Goal: Transaction & Acquisition: Purchase product/service

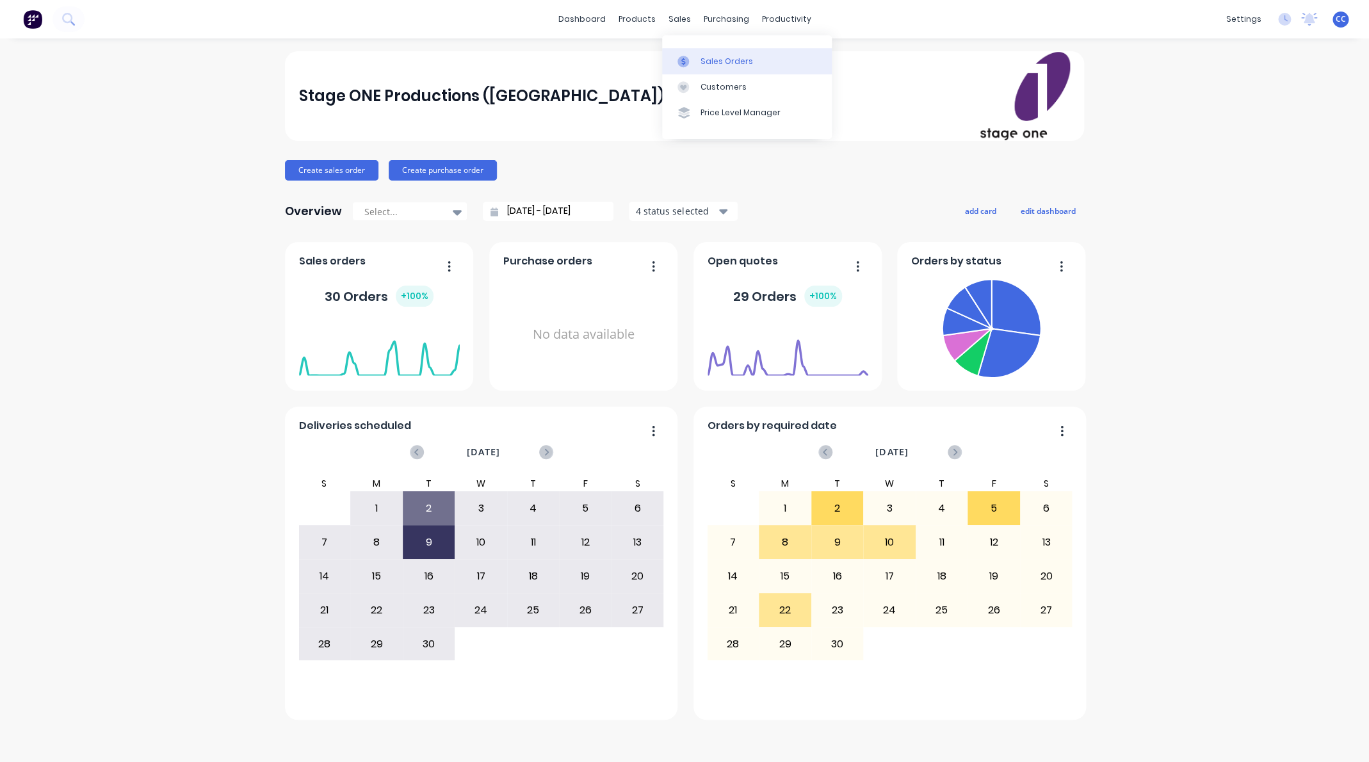
click at [710, 59] on div "Sales Orders" at bounding box center [726, 62] width 52 height 12
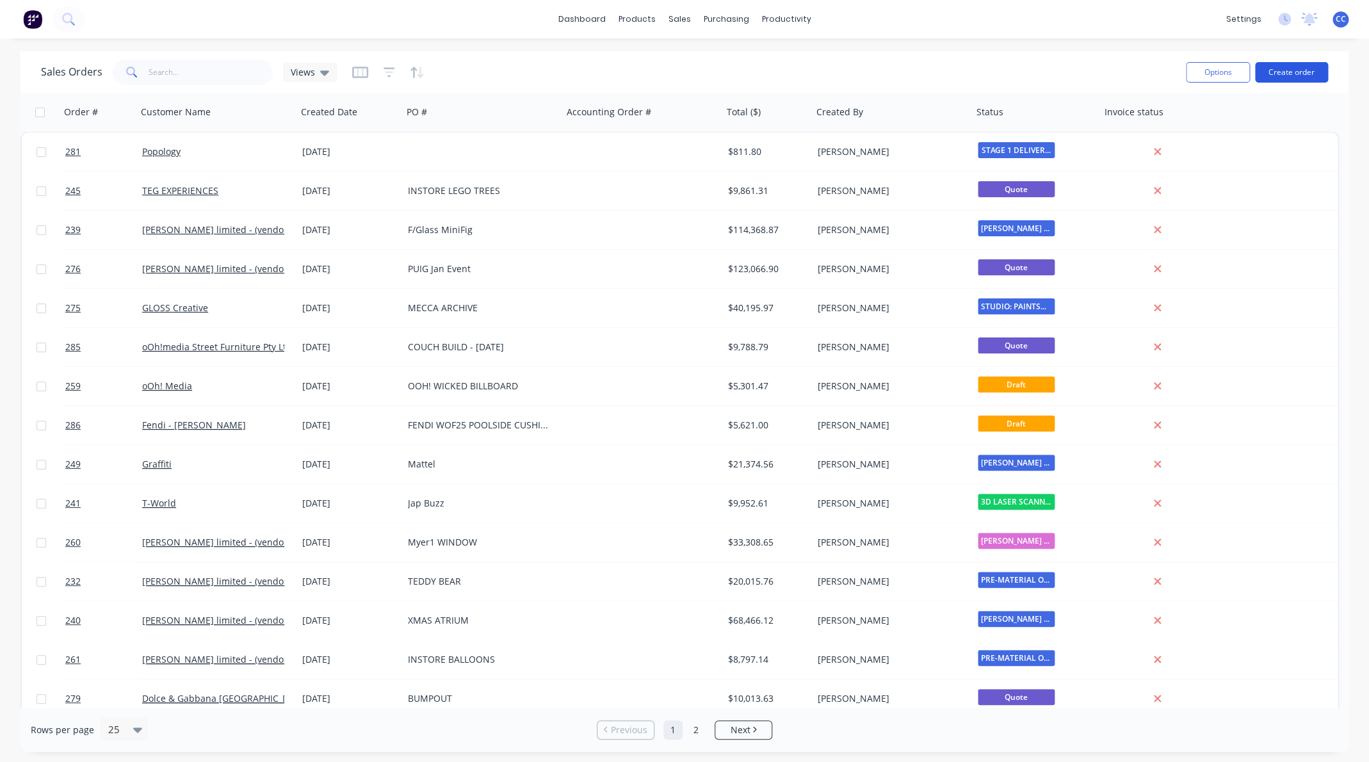
click at [1285, 75] on button "Create order" at bounding box center [1291, 72] width 73 height 20
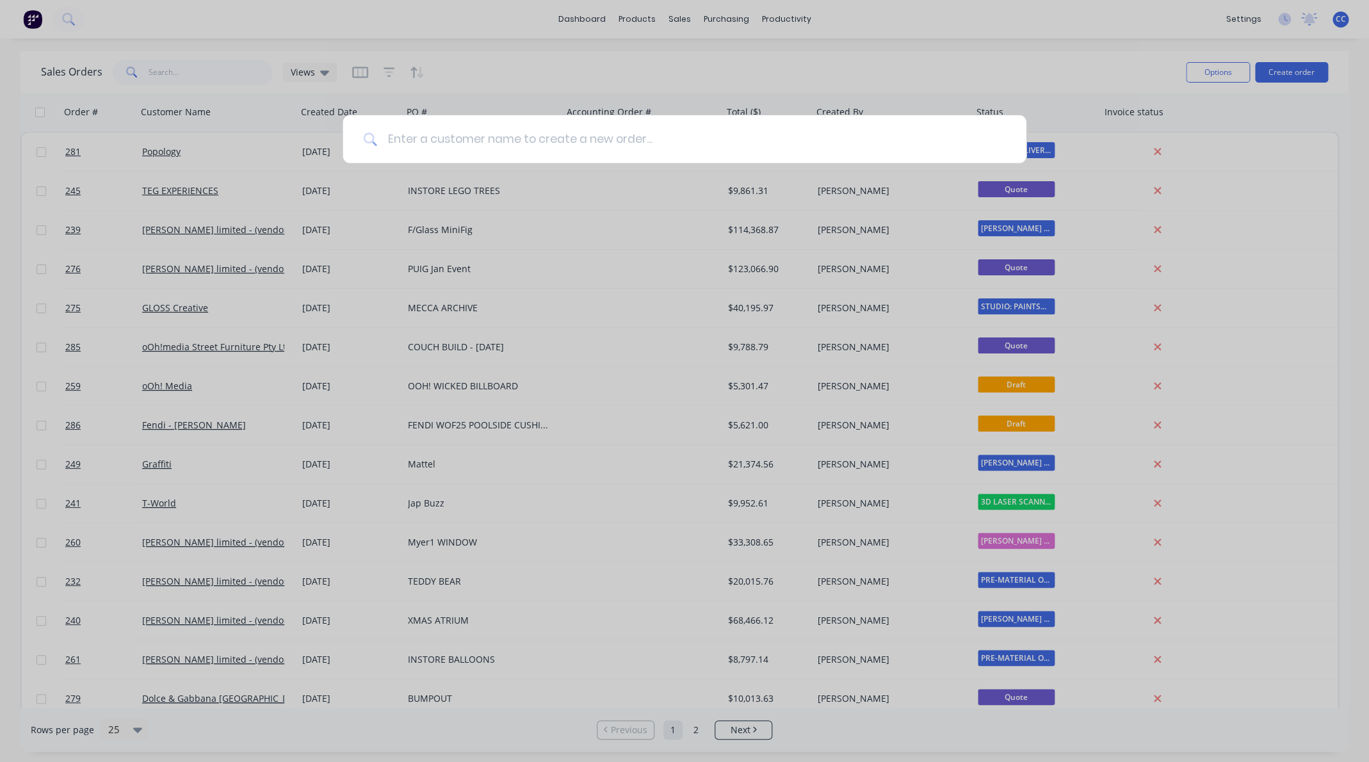
click at [589, 145] on input at bounding box center [691, 139] width 628 height 48
type input "m"
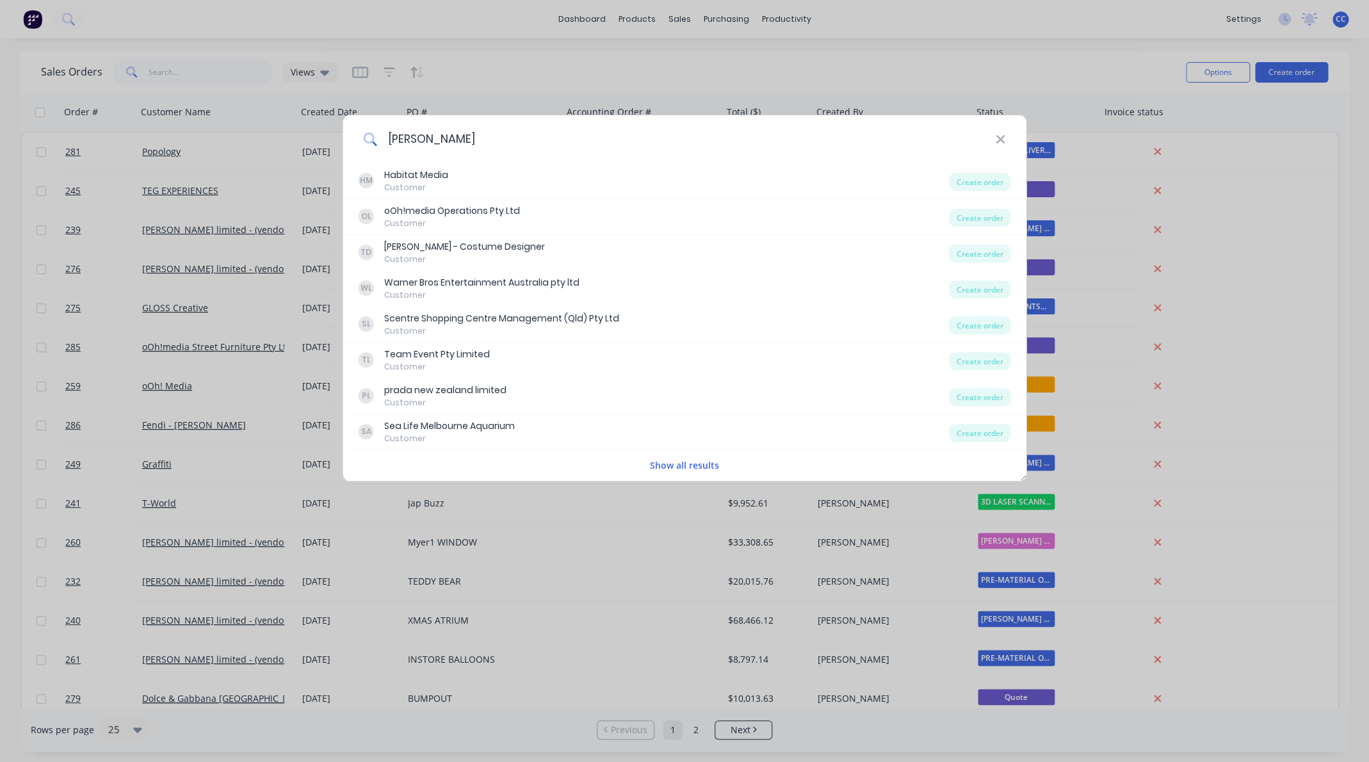
type input "[PERSON_NAME]"
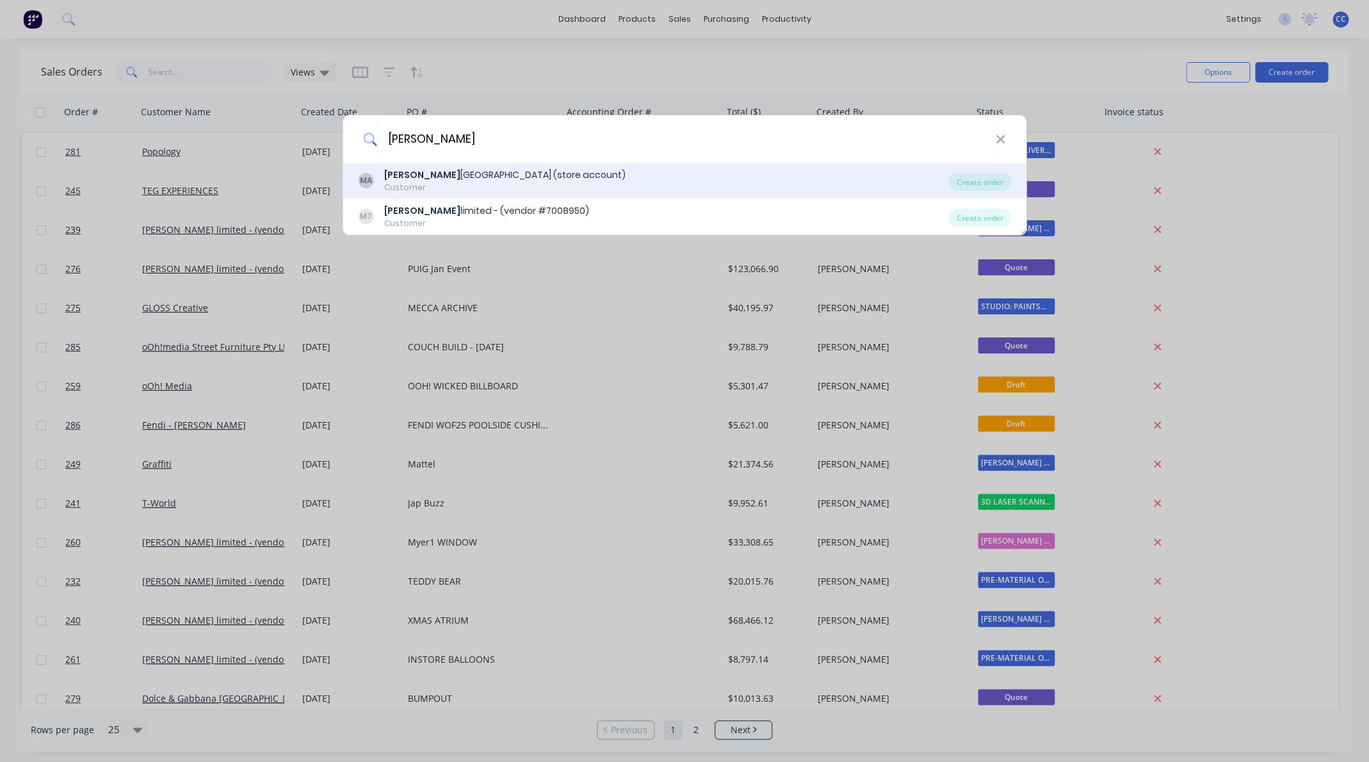
click at [474, 173] on div "[PERSON_NAME] Melbourne (store account)" at bounding box center [504, 174] width 241 height 13
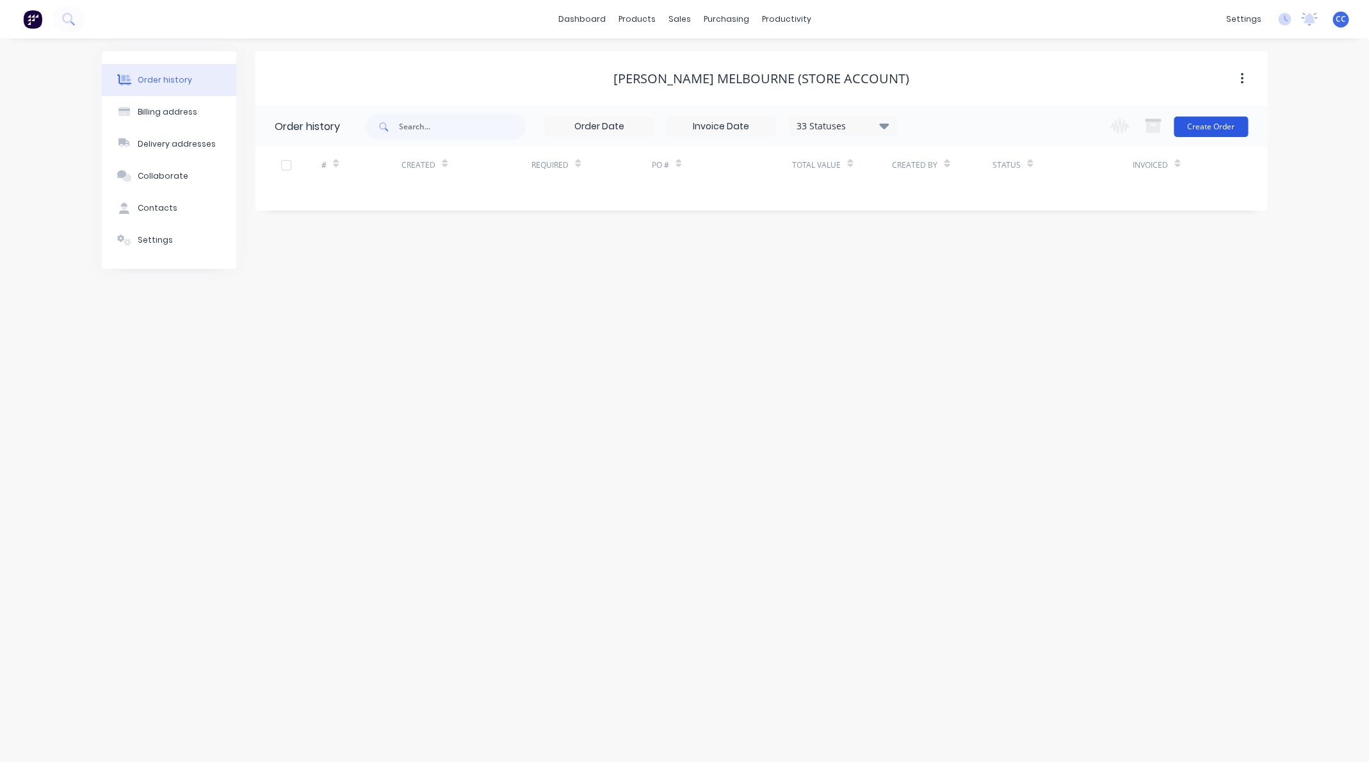
click at [1211, 131] on button "Create Order" at bounding box center [1210, 127] width 74 height 20
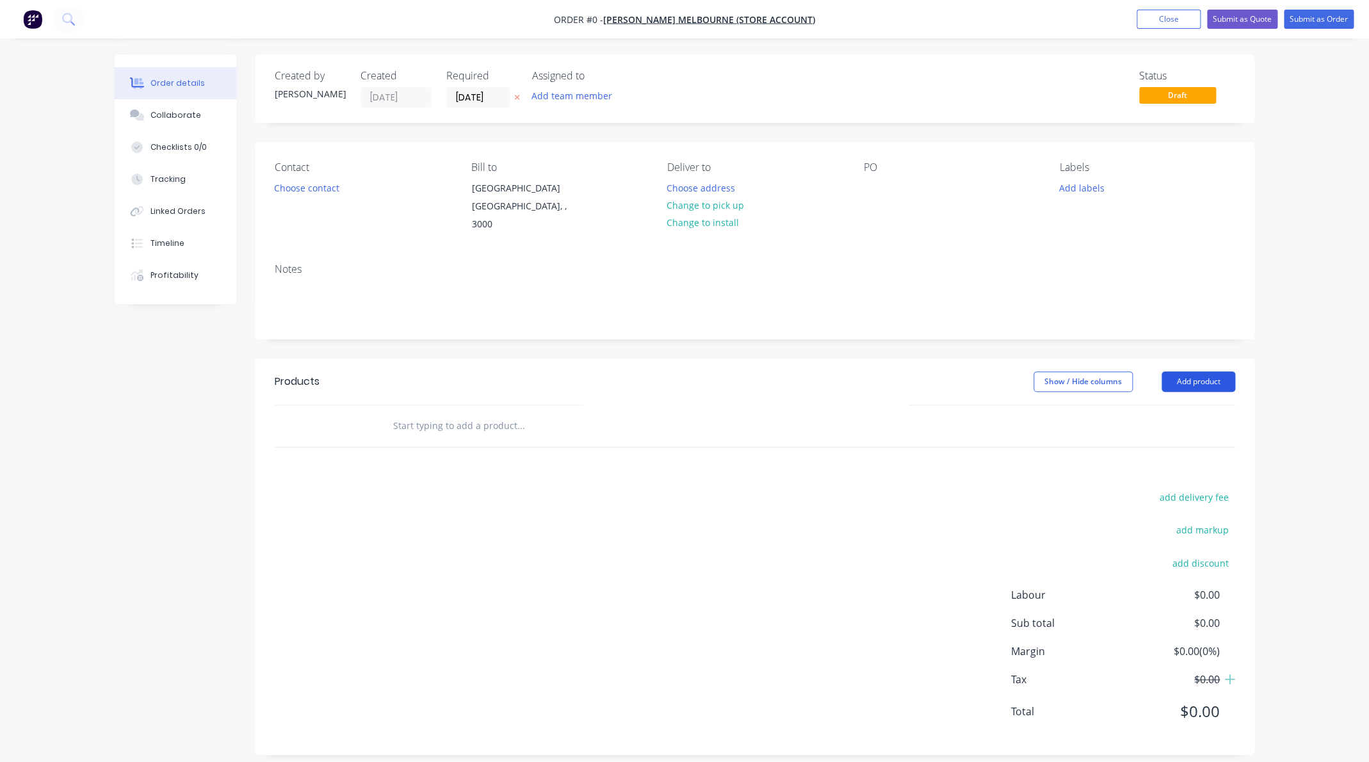
click at [1206, 371] on button "Add product" at bounding box center [1198, 381] width 74 height 20
click at [1170, 405] on div "Product catalogue" at bounding box center [1174, 414] width 99 height 19
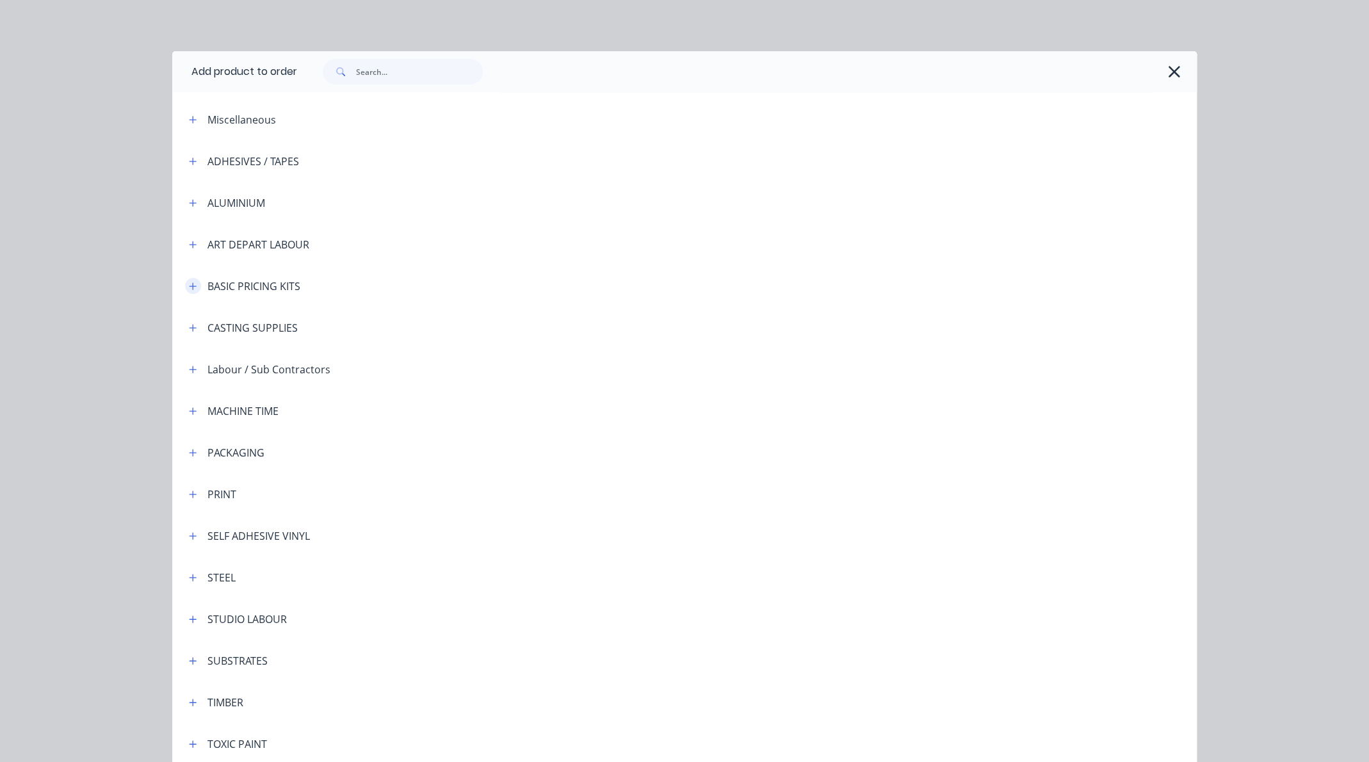
click at [195, 286] on icon "button" at bounding box center [192, 285] width 7 height 7
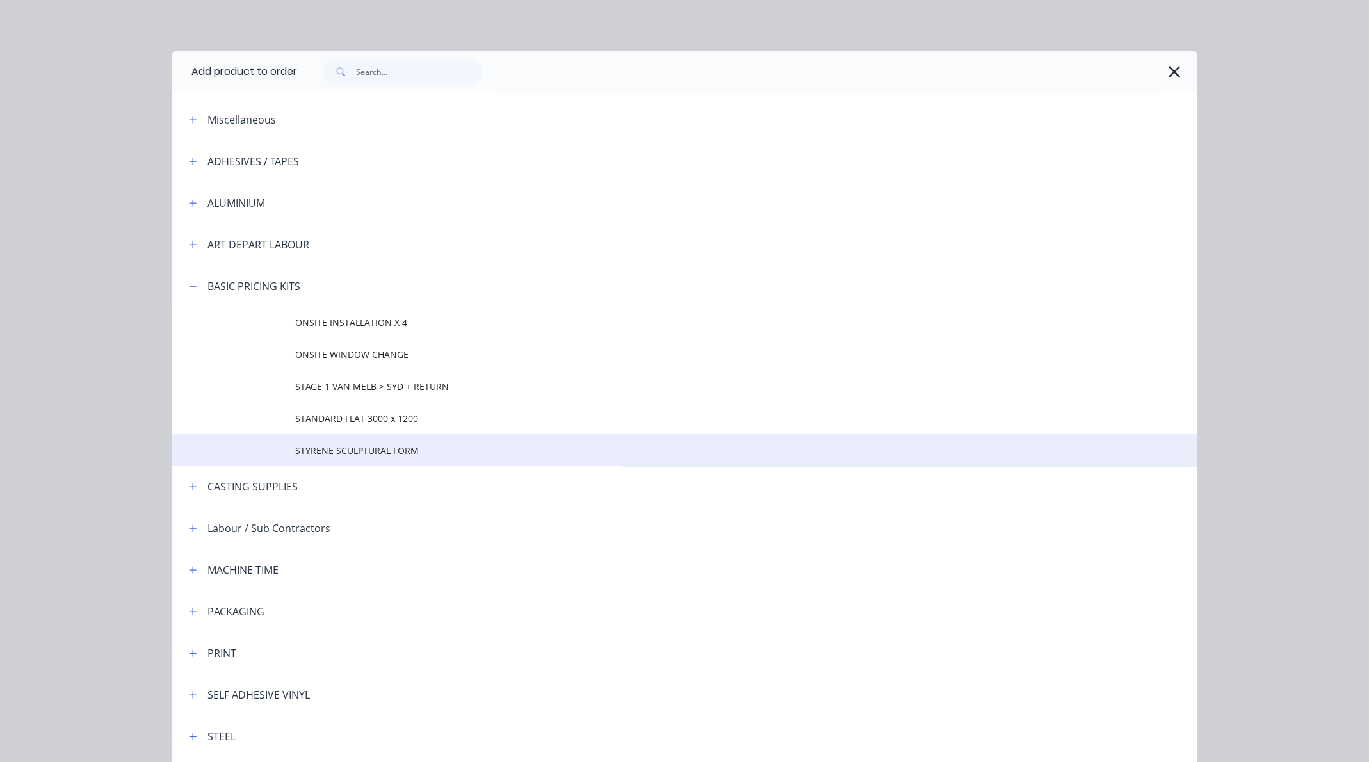
click at [330, 447] on span "STYRENE SCULPTURAL FORM" at bounding box center [655, 450] width 721 height 13
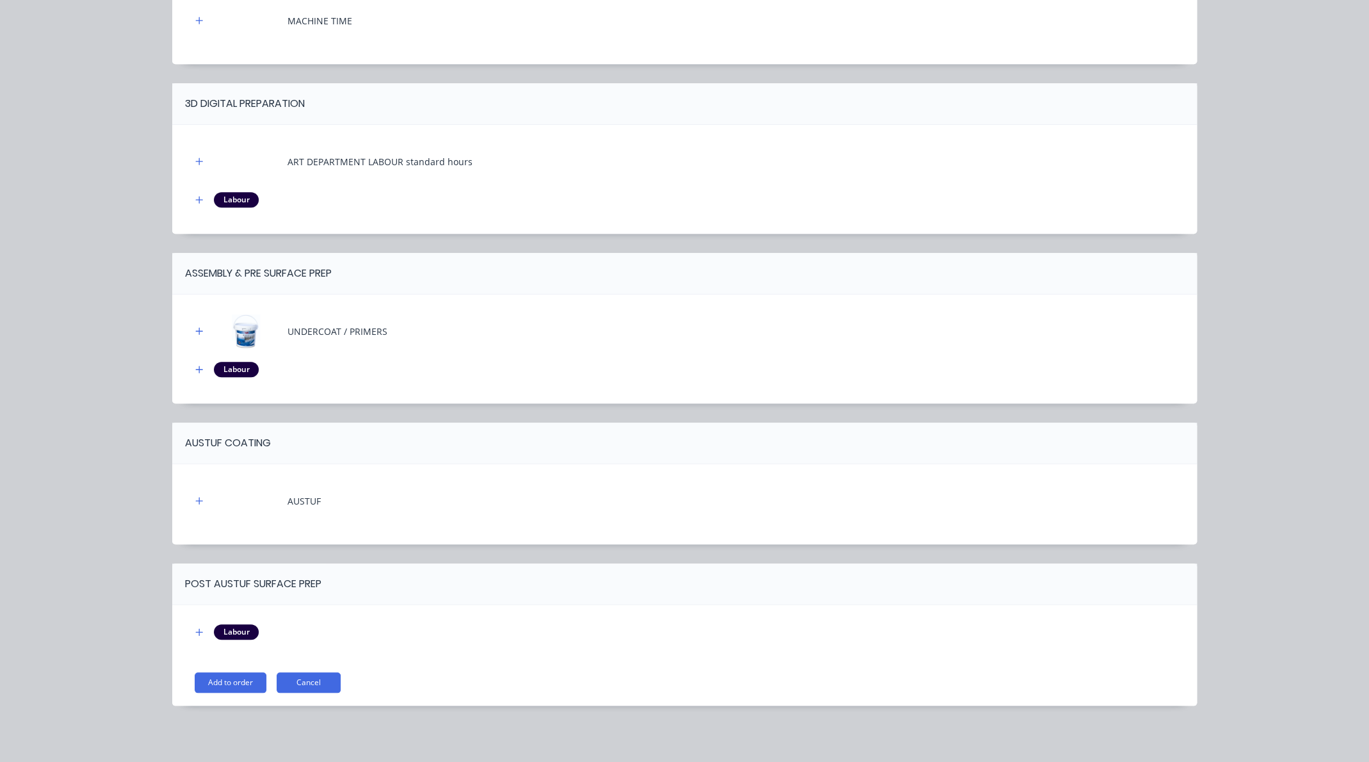
scroll to position [17, 0]
click at [239, 682] on button "Add to order" at bounding box center [231, 682] width 72 height 20
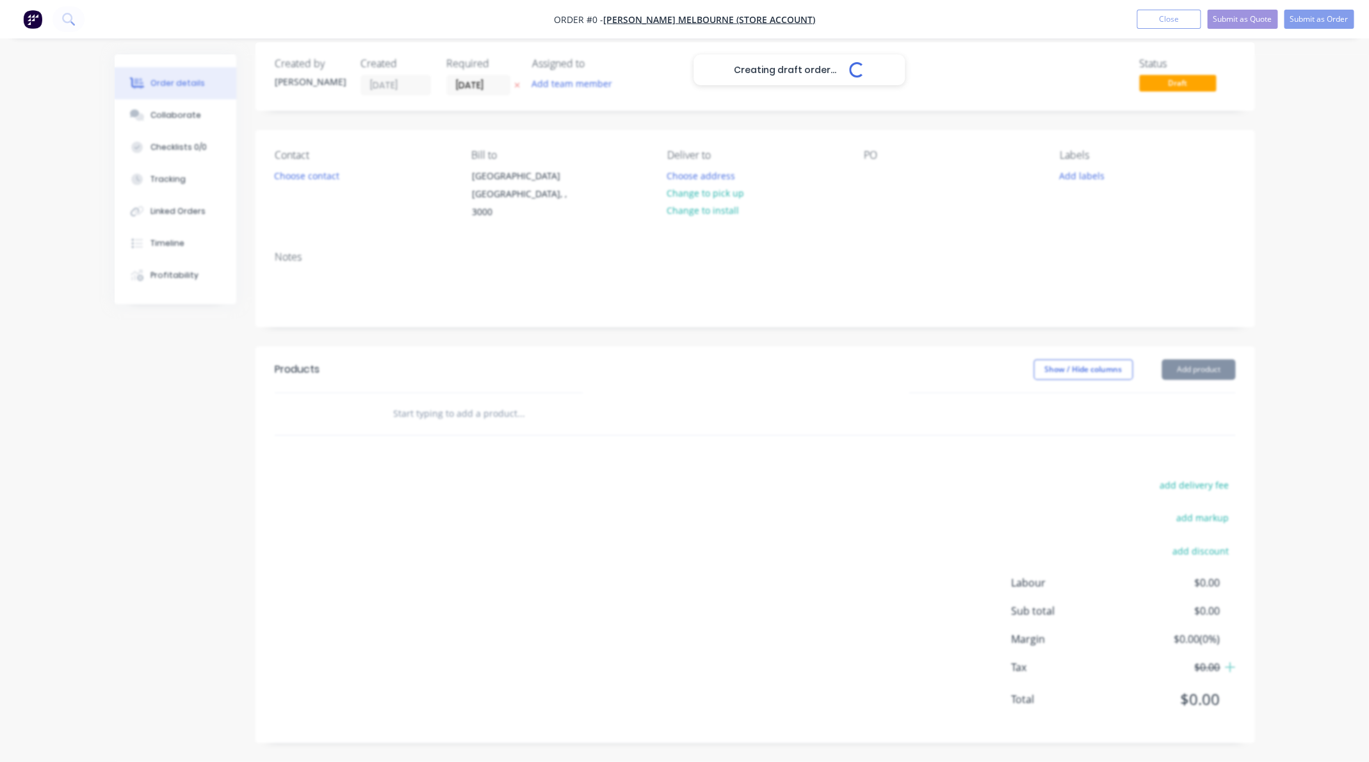
scroll to position [0, 0]
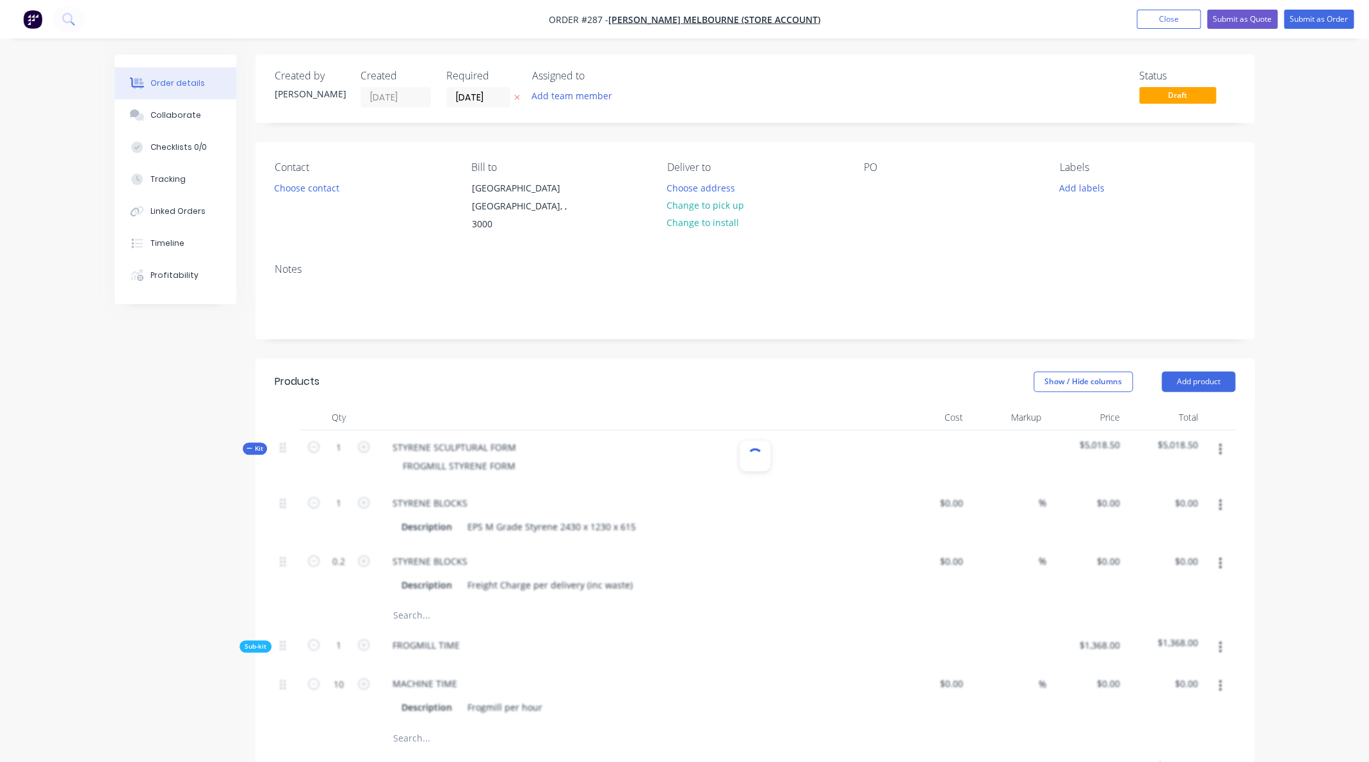
type input "$213.44"
type input "40"
type input "$298.816"
type input "$298.82"
type input "$240.00"
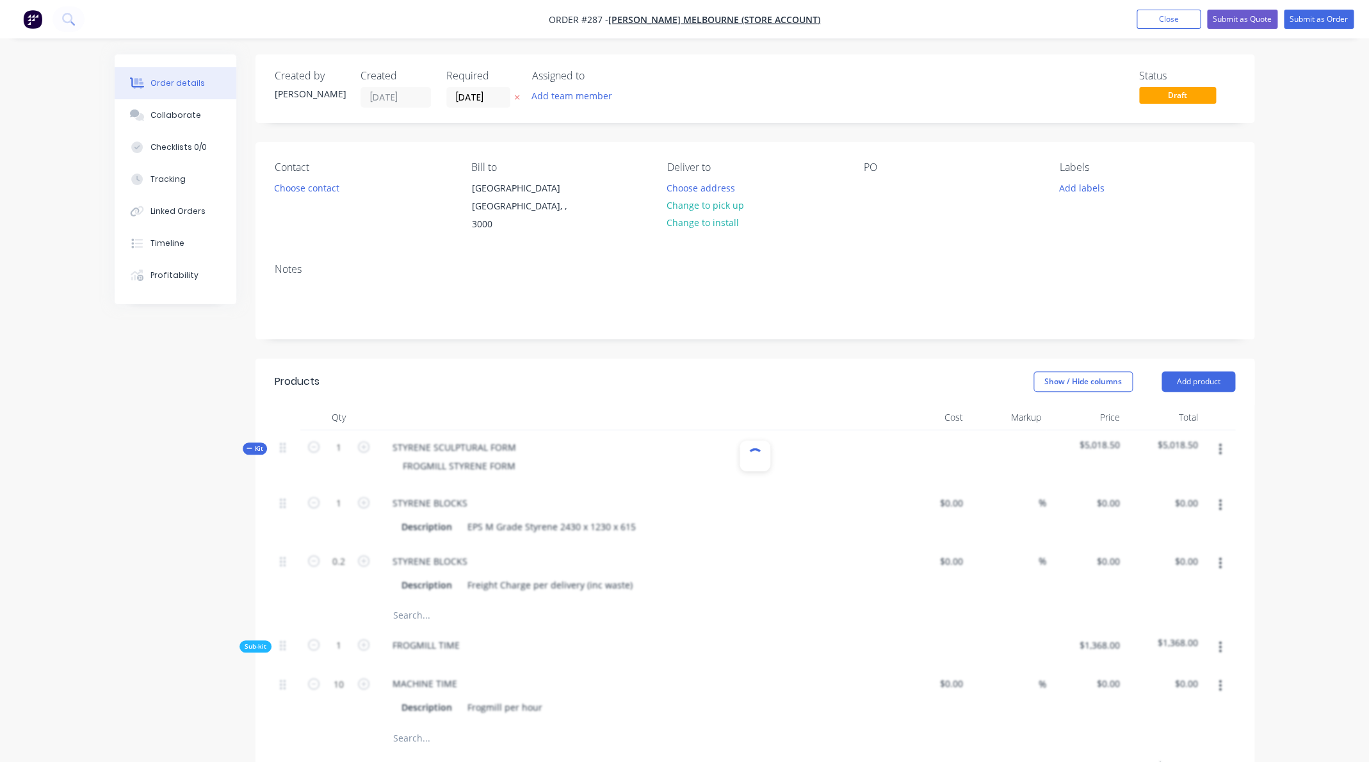
type input "40"
type input "$336.00"
type input "$67.20"
type input "$114.00"
type input "20"
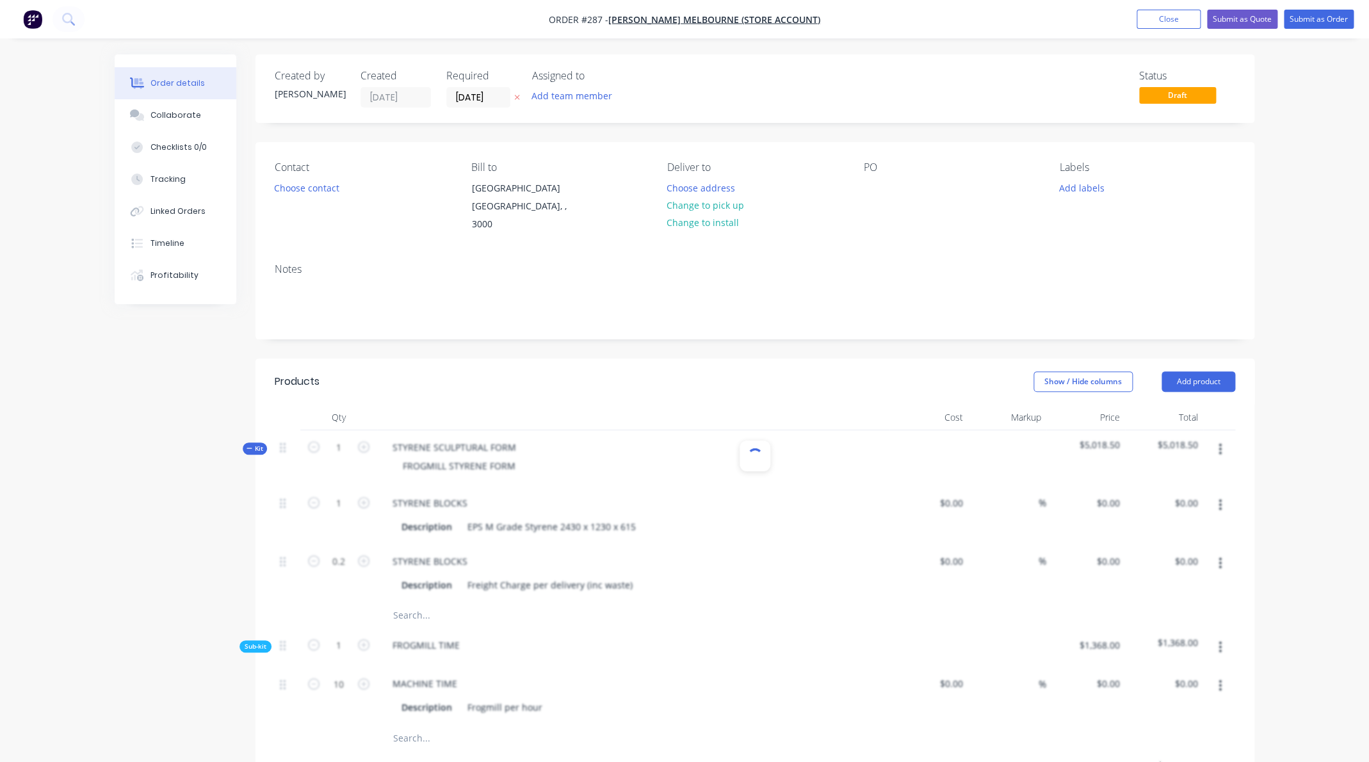
type input "$136.80"
type input "$1,368.00"
type input "$181.00"
type input "20"
type input "$217.20"
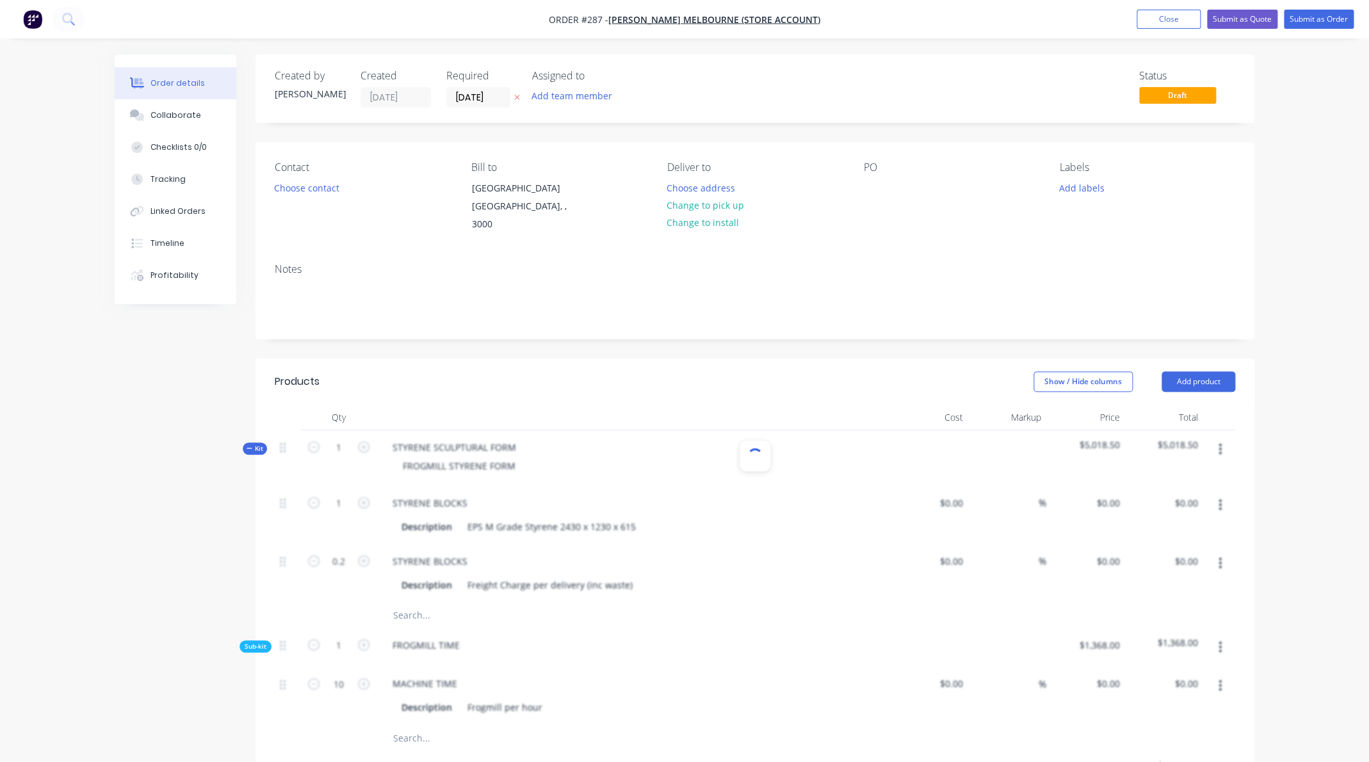
type input "$434.40"
type input "$165.00"
type input "20"
type input "$198.00"
type input "$396.00"
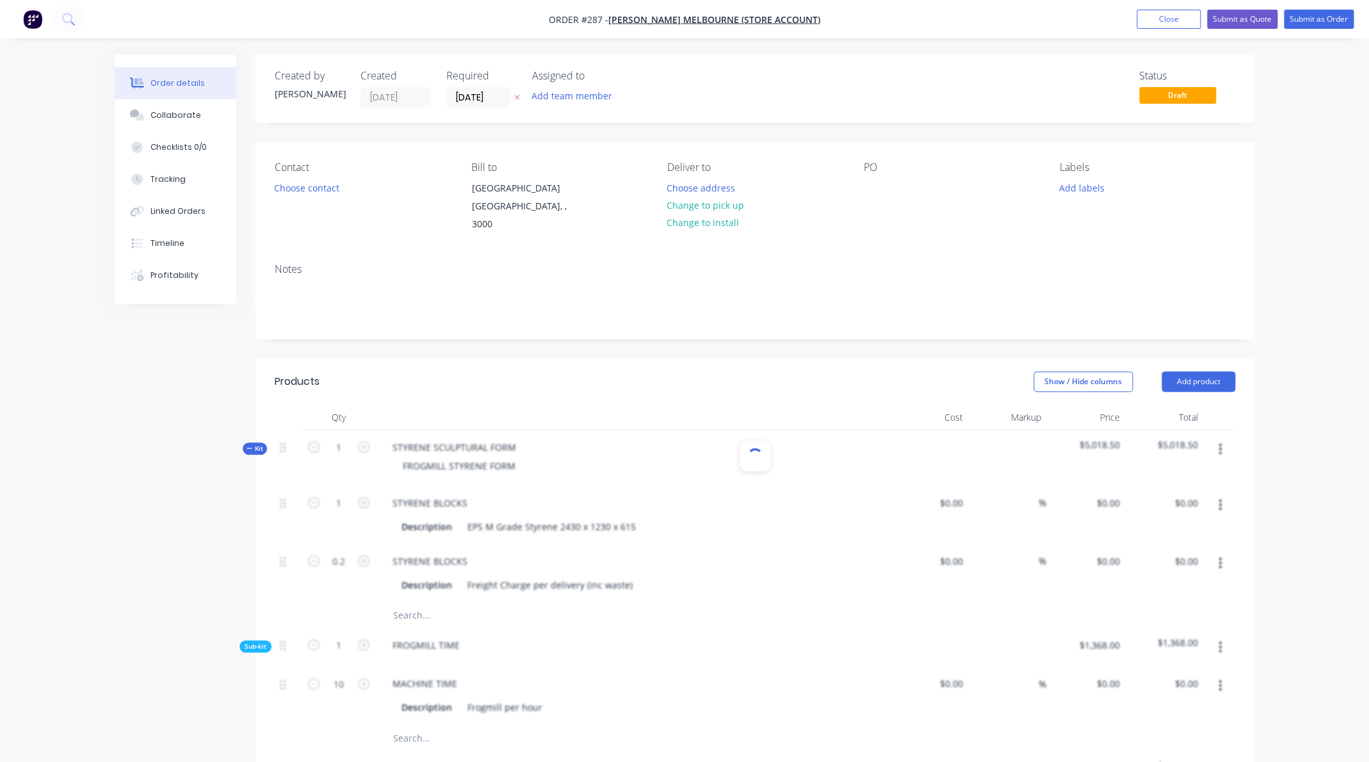
type input "$51.30"
type input "323.39"
type input "$217.20"
type input "$868.80"
type input "$21.20"
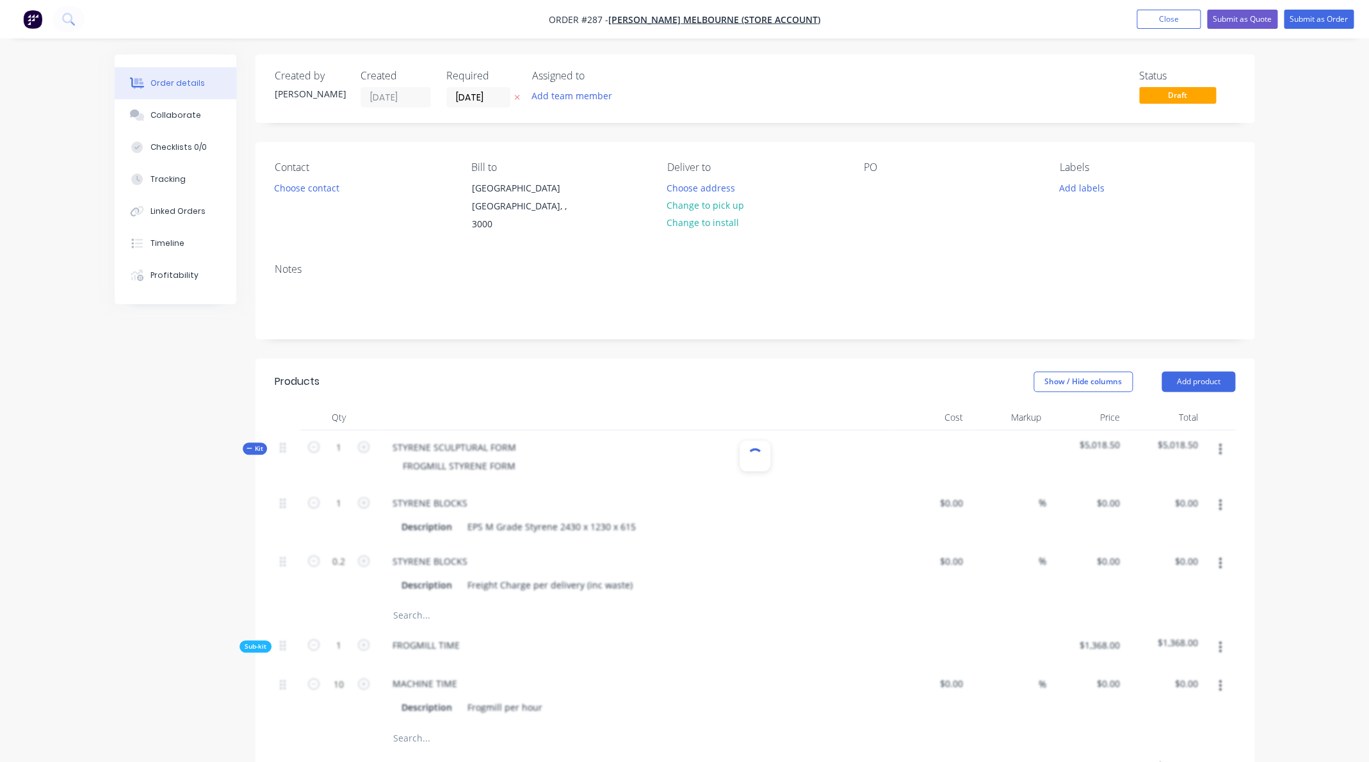
type input "40"
type input "$29.68"
type input "$42.00"
type input "371.43"
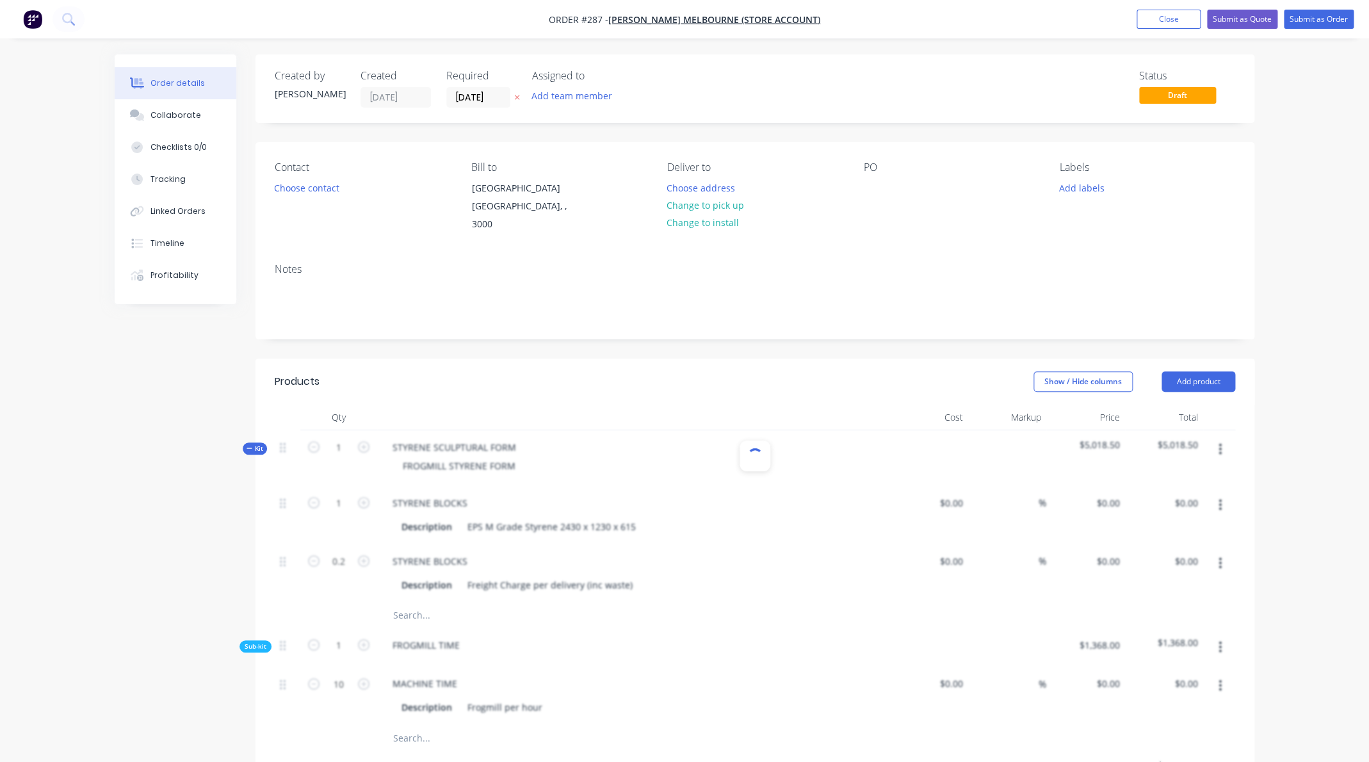
type input "$198.00"
type input "$46.20"
type input "346.75"
type input "$206.40"
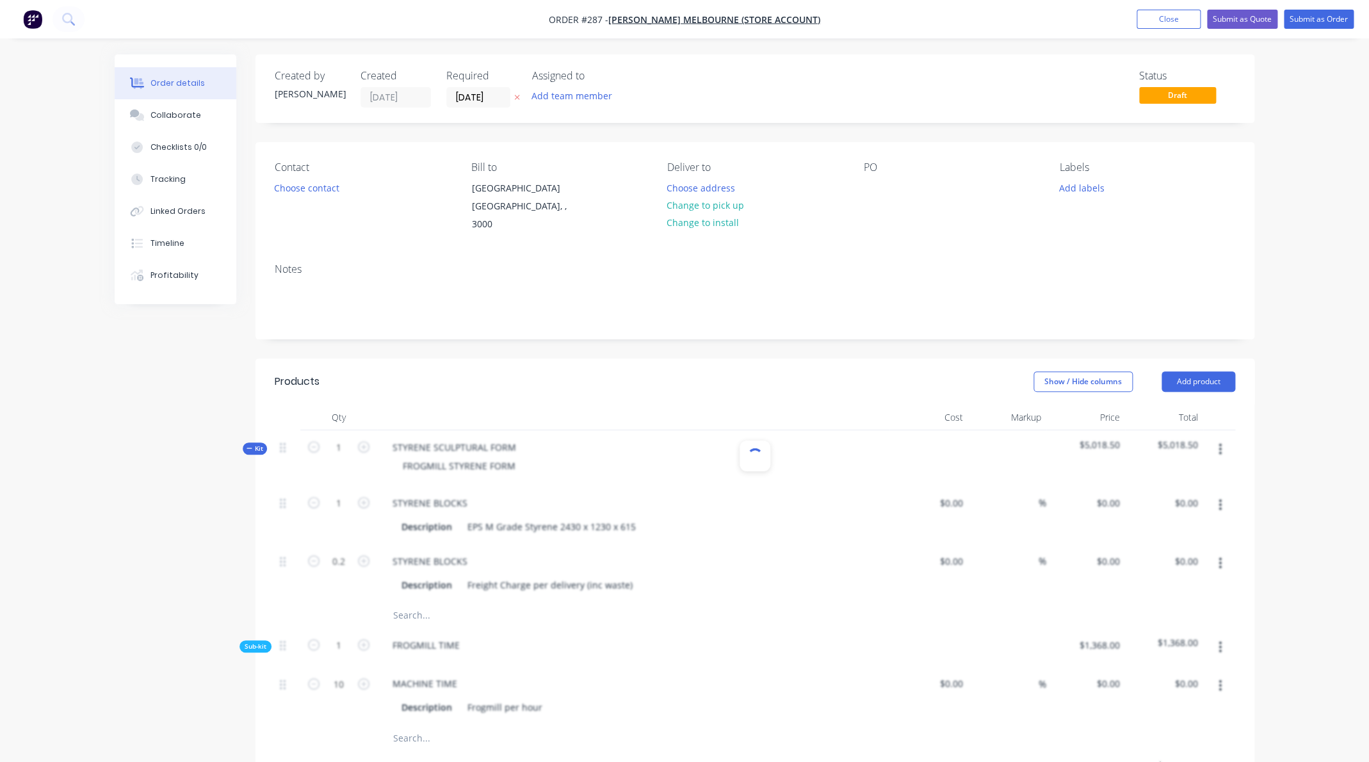
type input "$206.40"
type input "$40.00"
type input "383"
type input "$193.20"
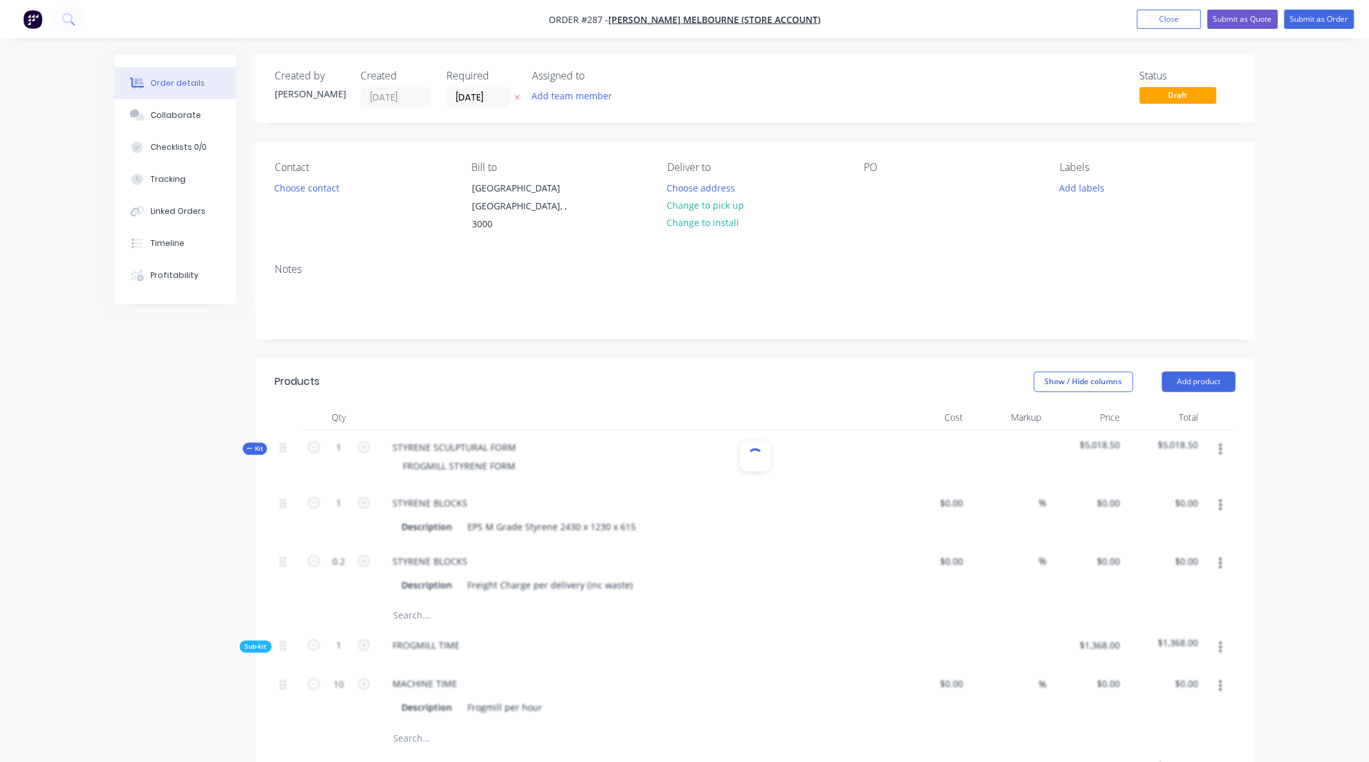
type input "$254.00"
type input "40"
type input "$355.60"
type input "$42.00"
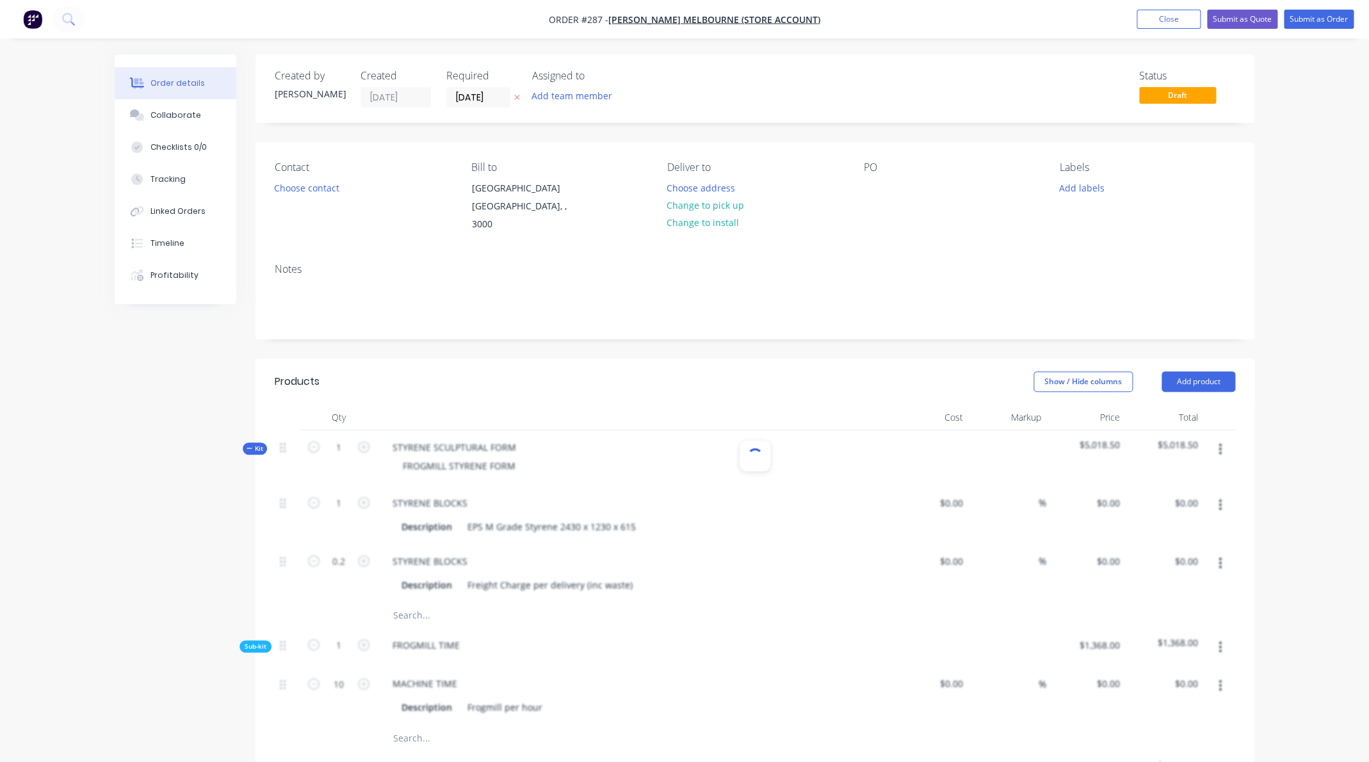
type input "371.43"
type input "$198.00"
type input "$46.20"
type input "346.75"
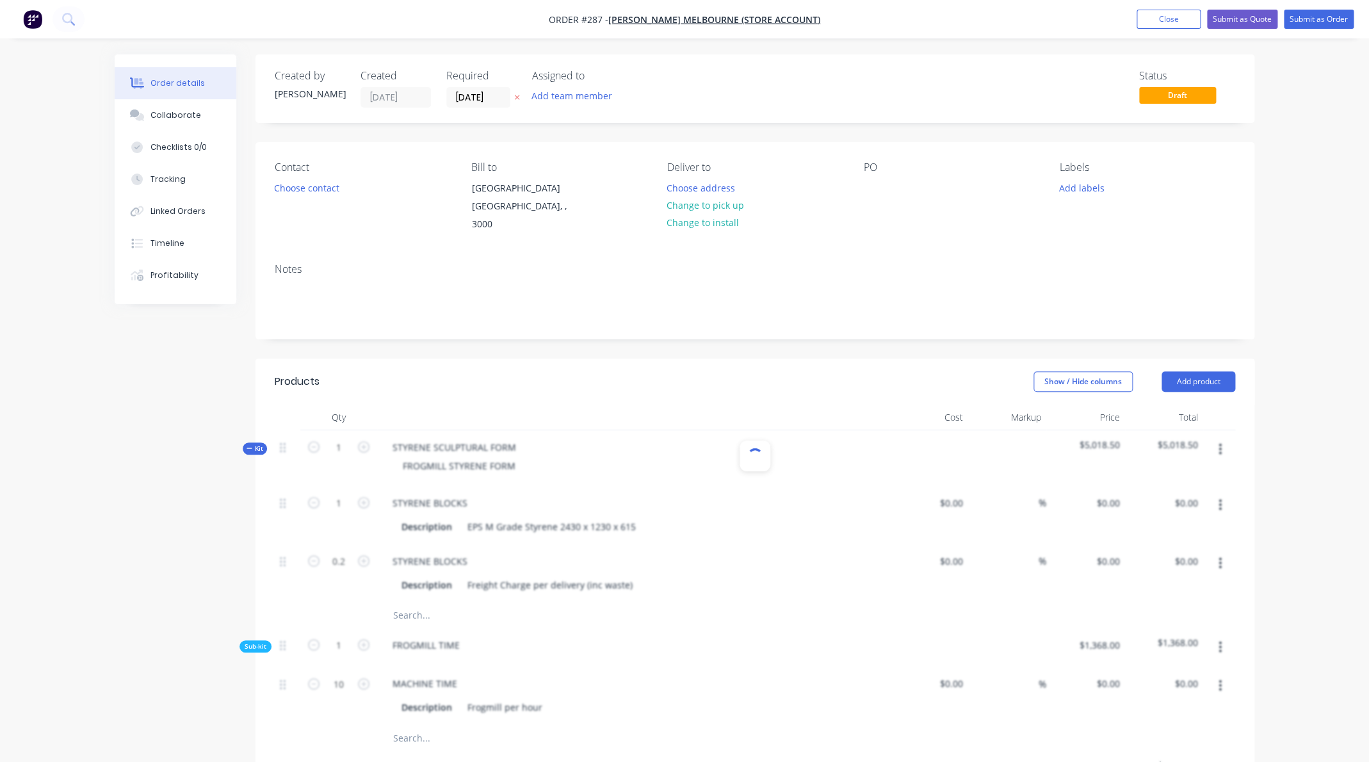
type input "$206.40"
type input "$42.00"
type input "371.43"
type input "$198.00"
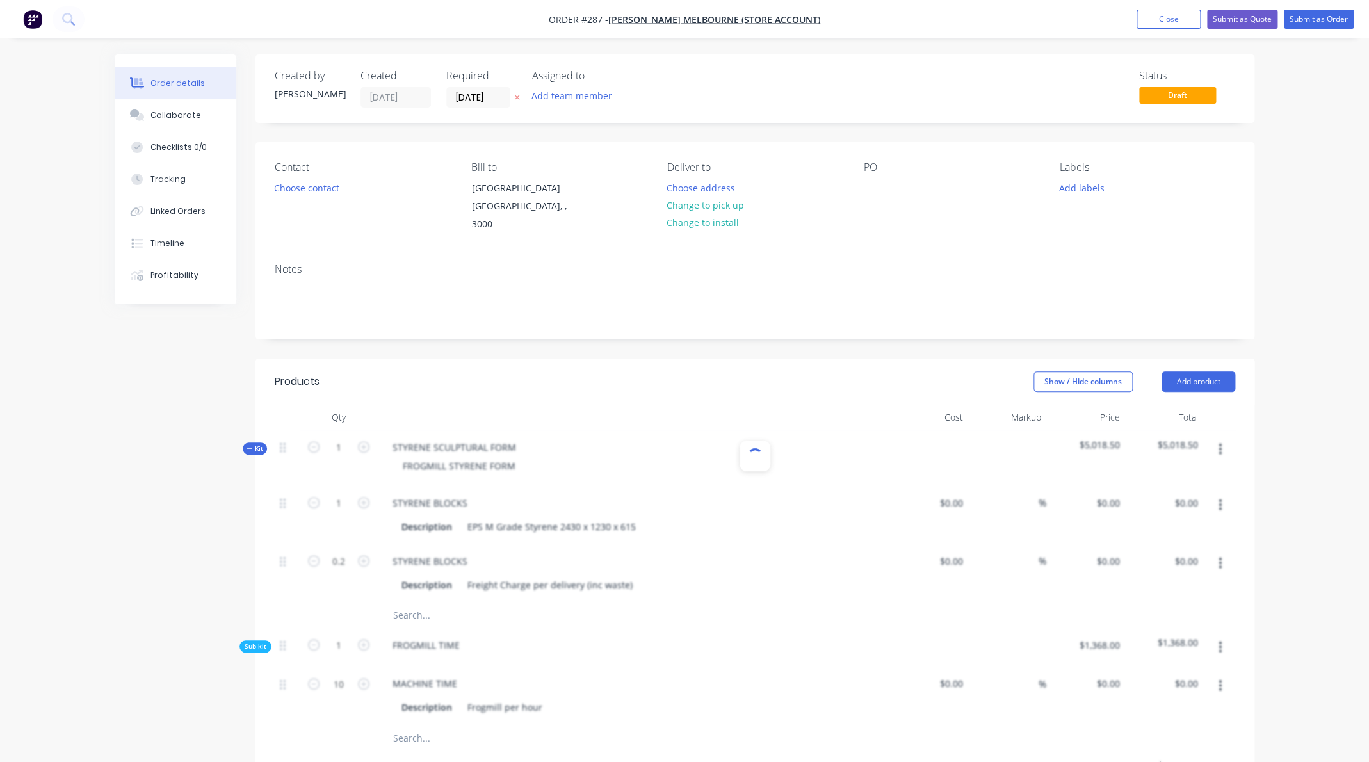
type input "$198.00"
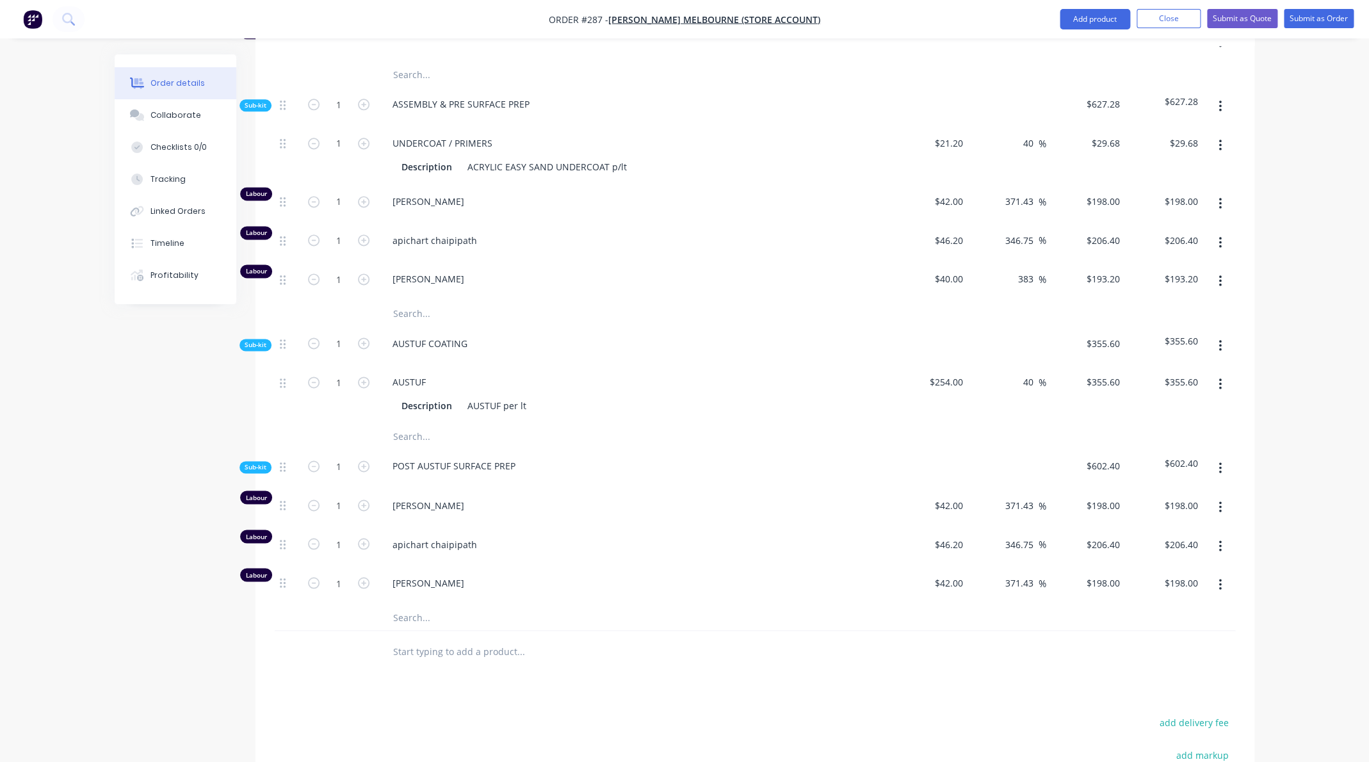
scroll to position [885, 0]
